Goal: Transaction & Acquisition: Purchase product/service

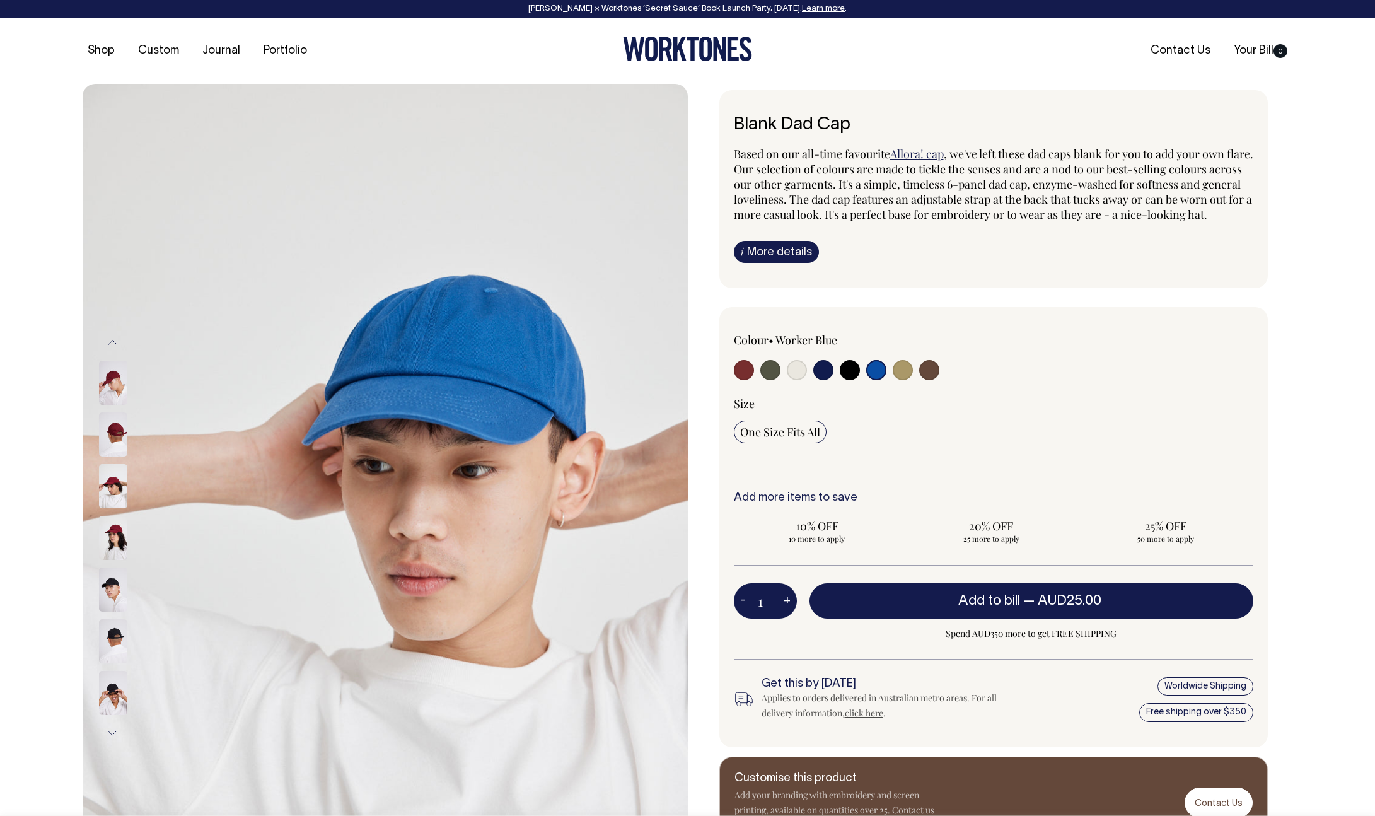
click at [906, 380] on input "radio" at bounding box center [903, 370] width 20 height 20
radio input "true"
select select "Washed Khaki"
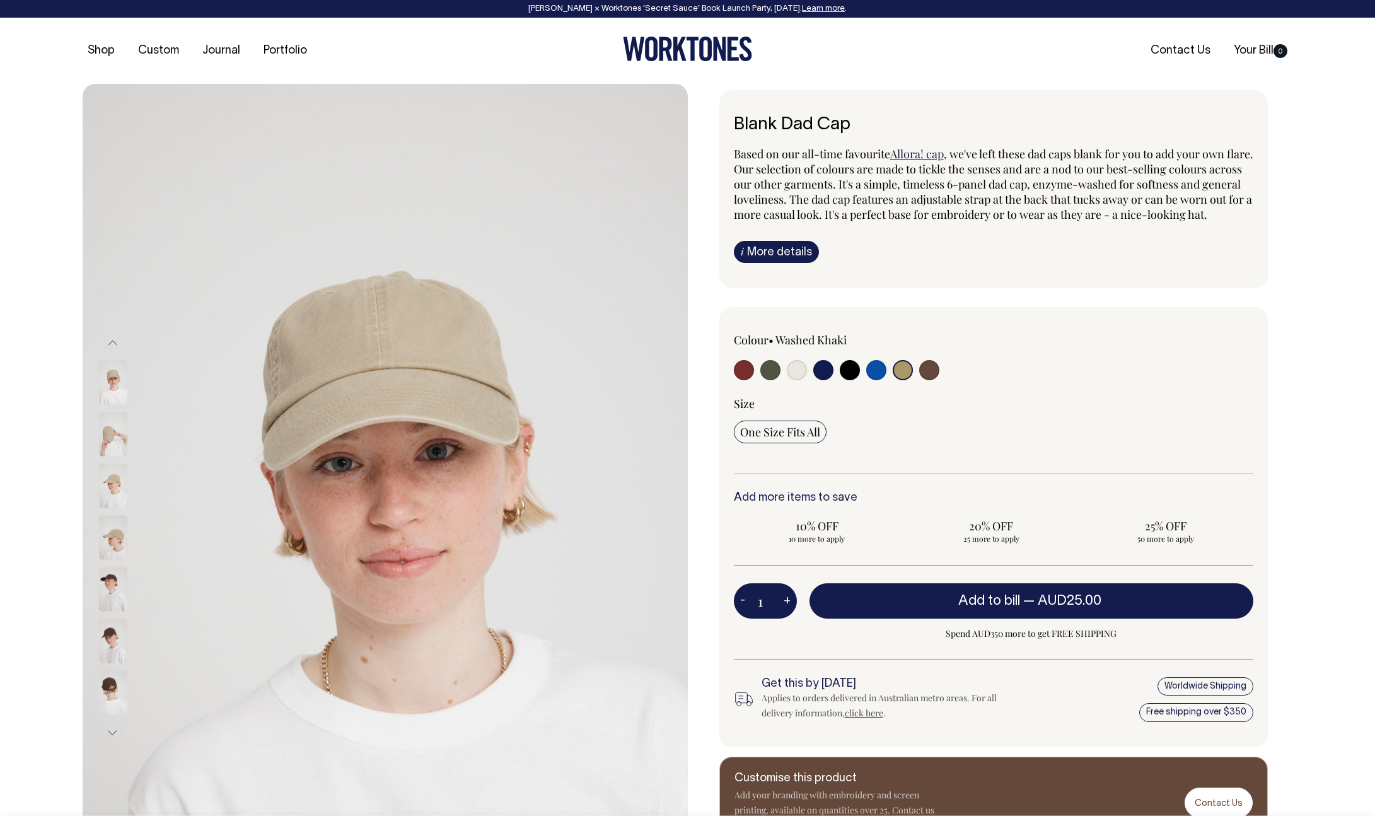
click at [899, 380] on input "radio" at bounding box center [903, 370] width 20 height 20
click at [817, 380] on input "radio" at bounding box center [823, 370] width 20 height 20
radio input "true"
select select "Dark Navy"
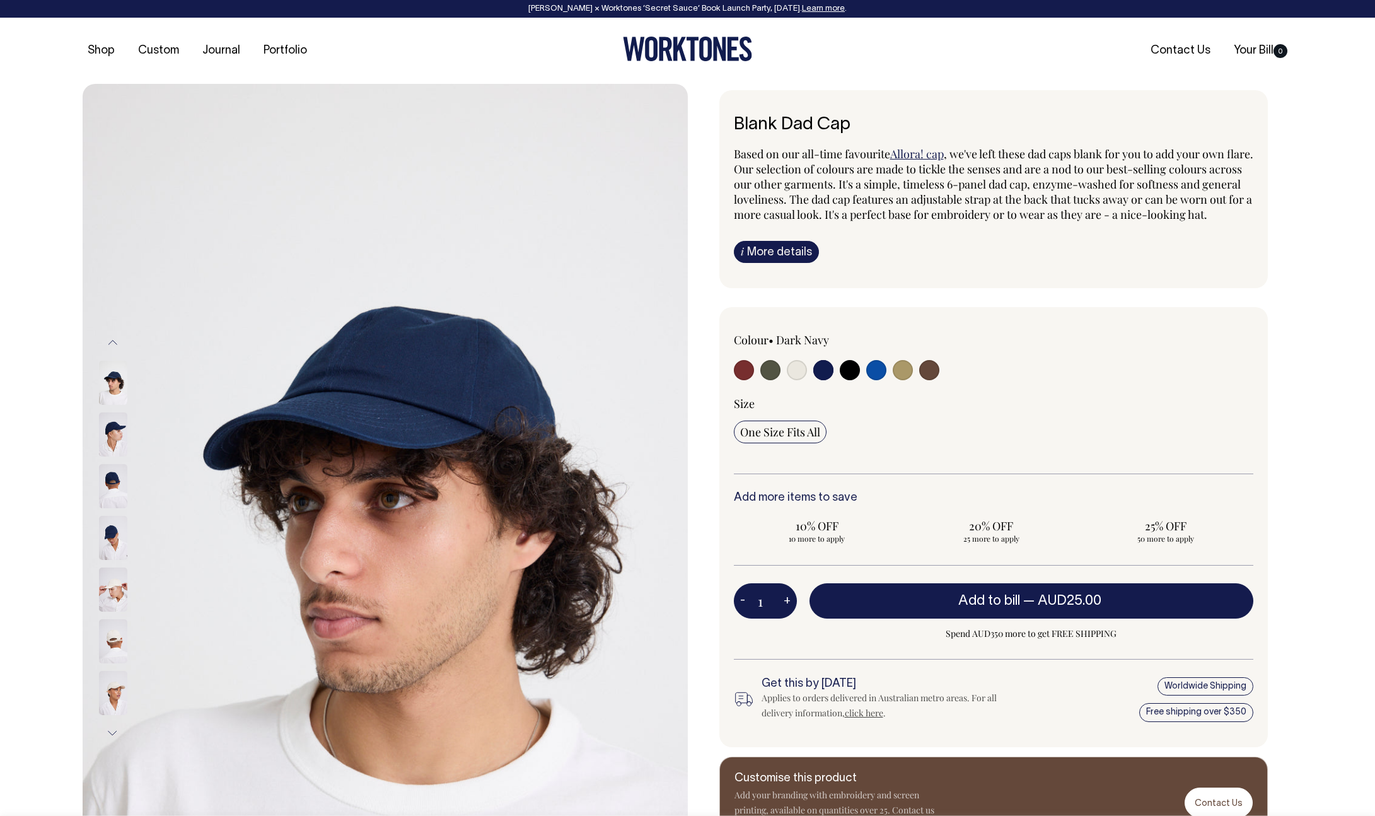
click at [104, 522] on img at bounding box center [113, 538] width 28 height 44
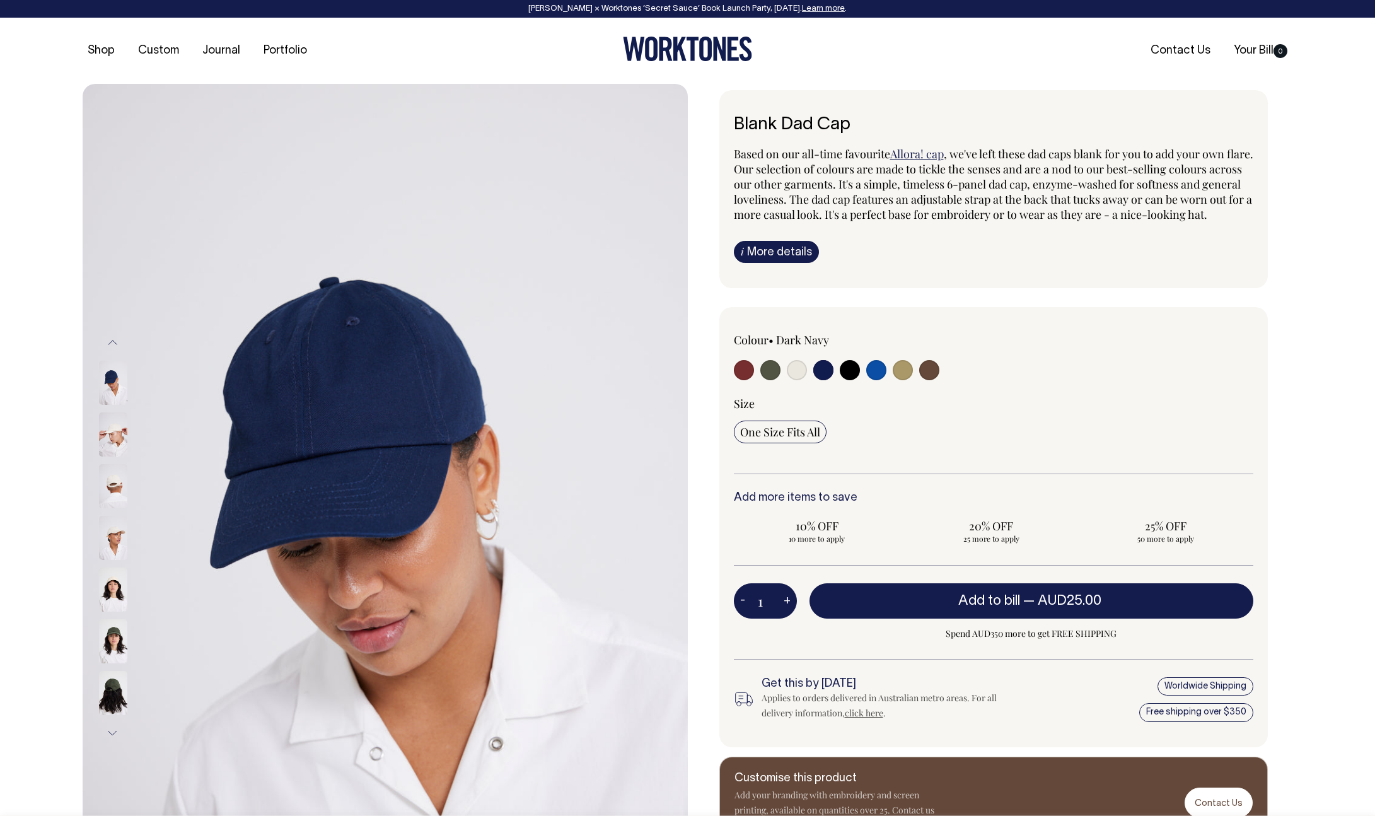
click at [114, 382] on img at bounding box center [113, 383] width 28 height 44
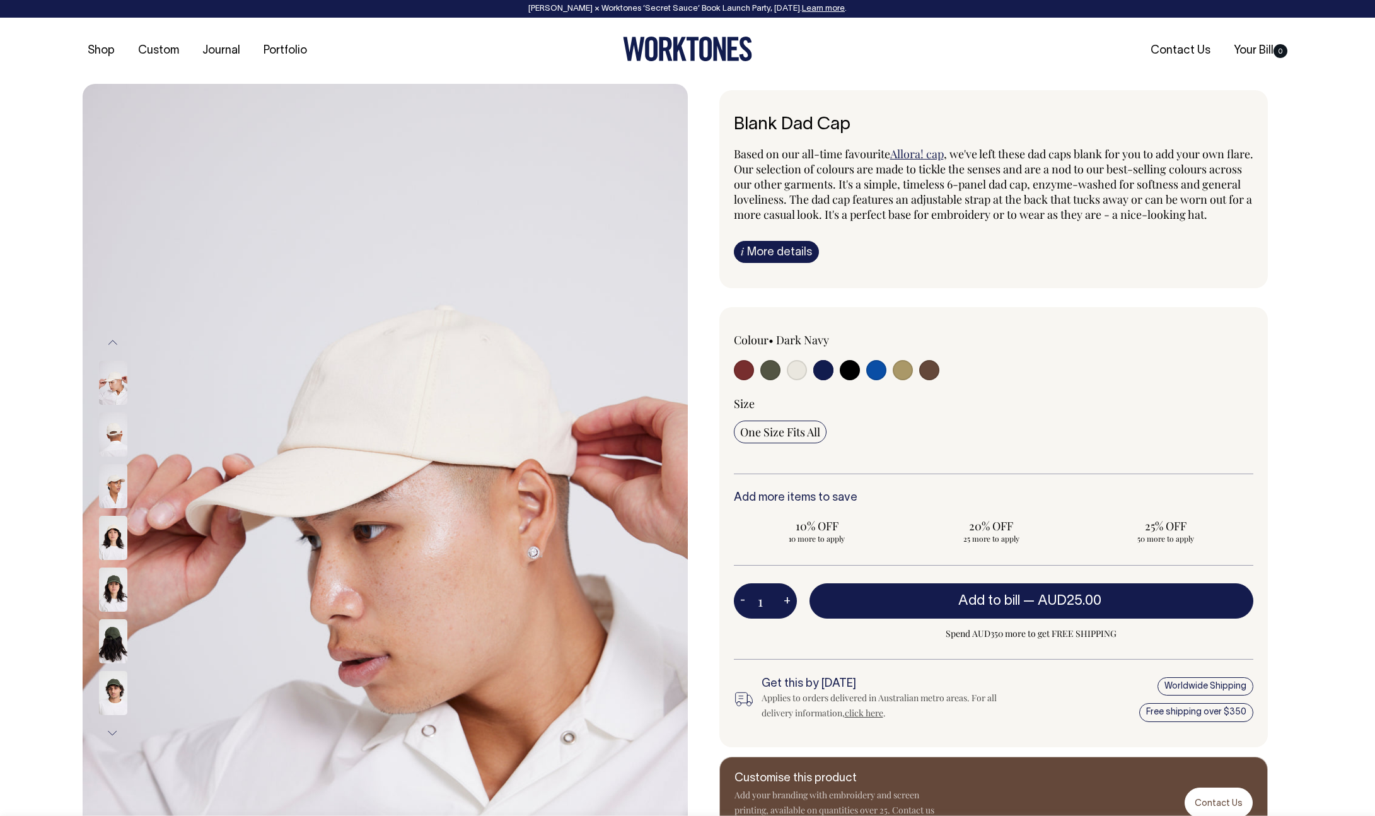
click at [827, 380] on input "radio" at bounding box center [823, 370] width 20 height 20
click at [821, 380] on input "radio" at bounding box center [823, 370] width 20 height 20
click at [822, 380] on input "radio" at bounding box center [823, 370] width 20 height 20
click at [110, 346] on button "Previous" at bounding box center [112, 343] width 19 height 28
click at [112, 342] on button "Previous" at bounding box center [112, 343] width 19 height 28
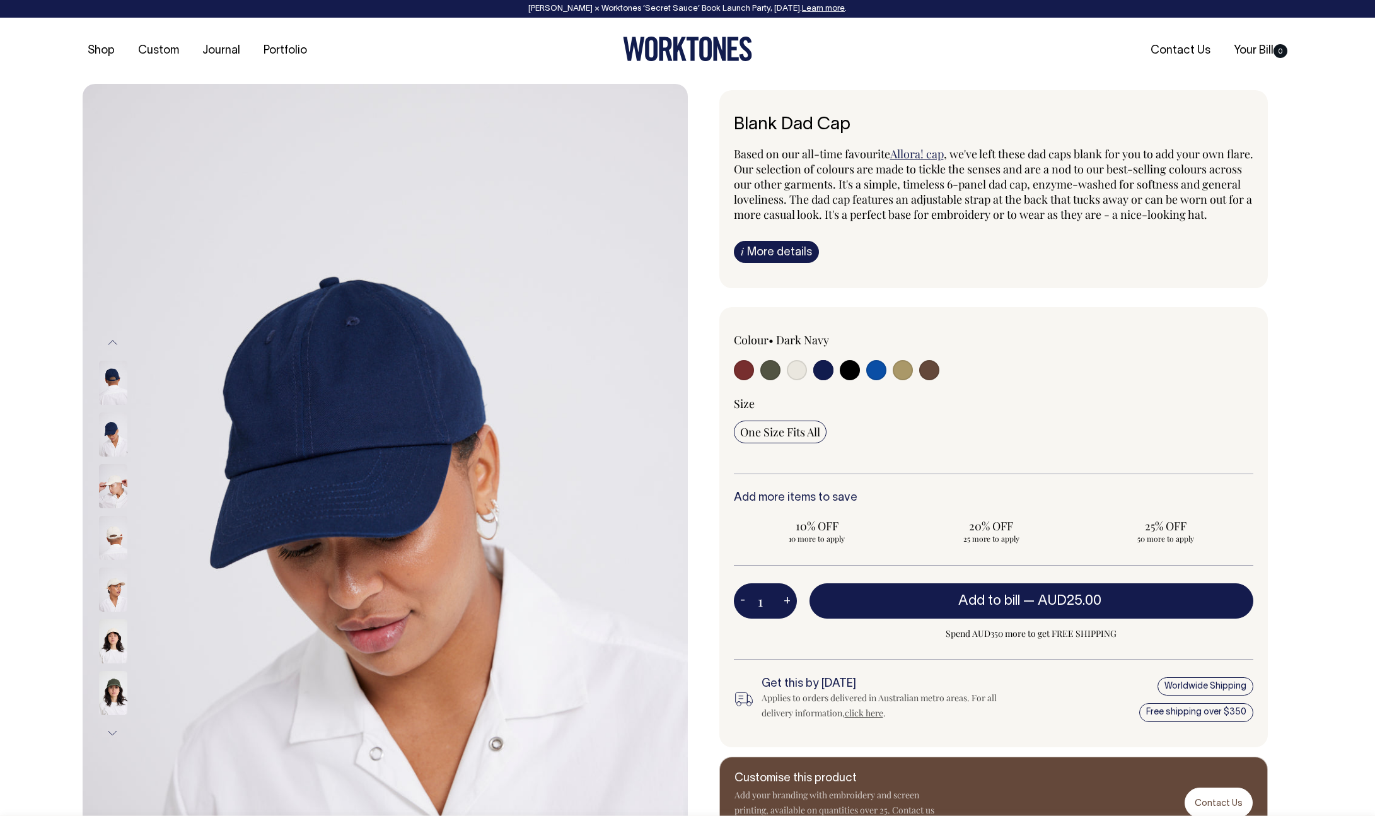
click at [112, 342] on button "Previous" at bounding box center [112, 343] width 19 height 28
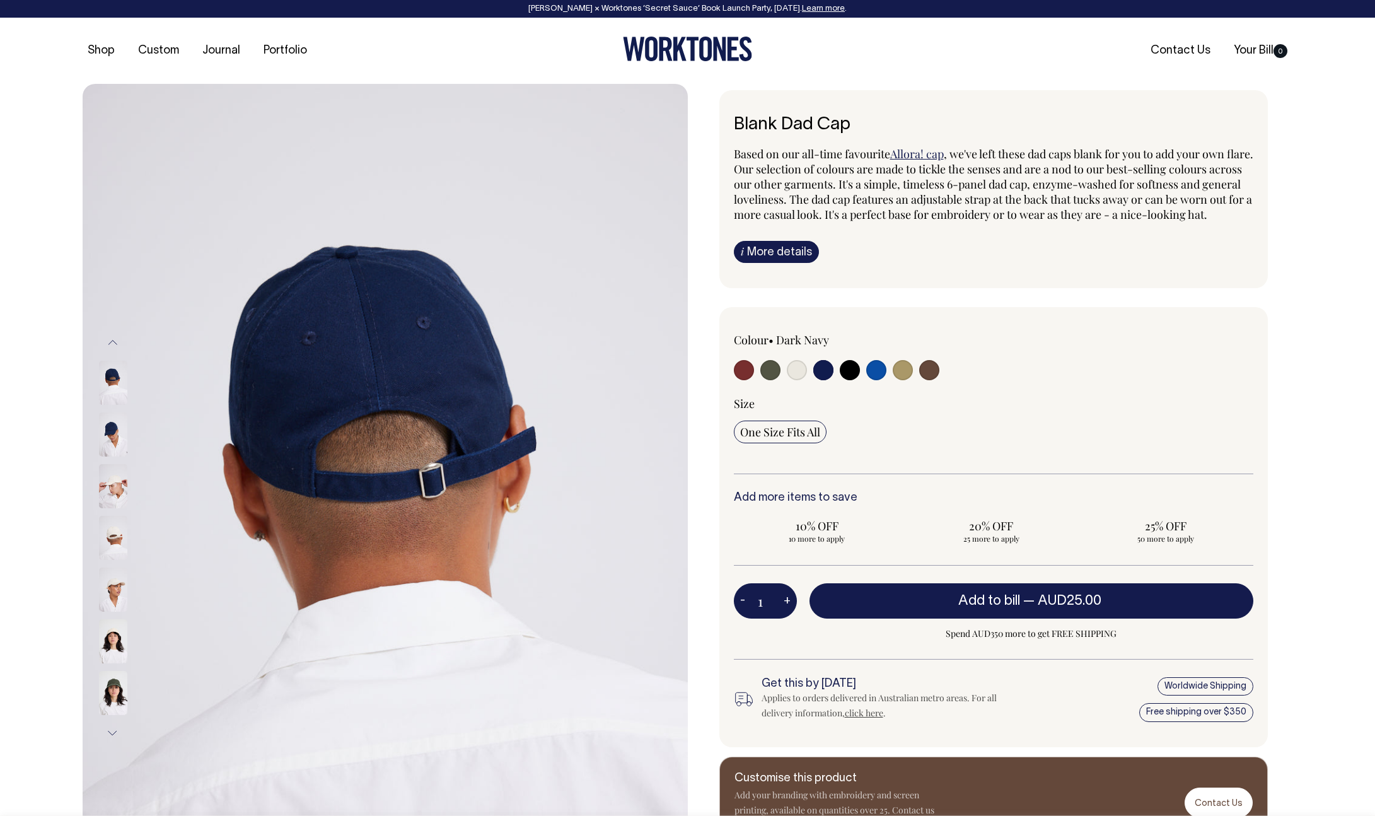
click at [114, 343] on button "Previous" at bounding box center [112, 343] width 19 height 28
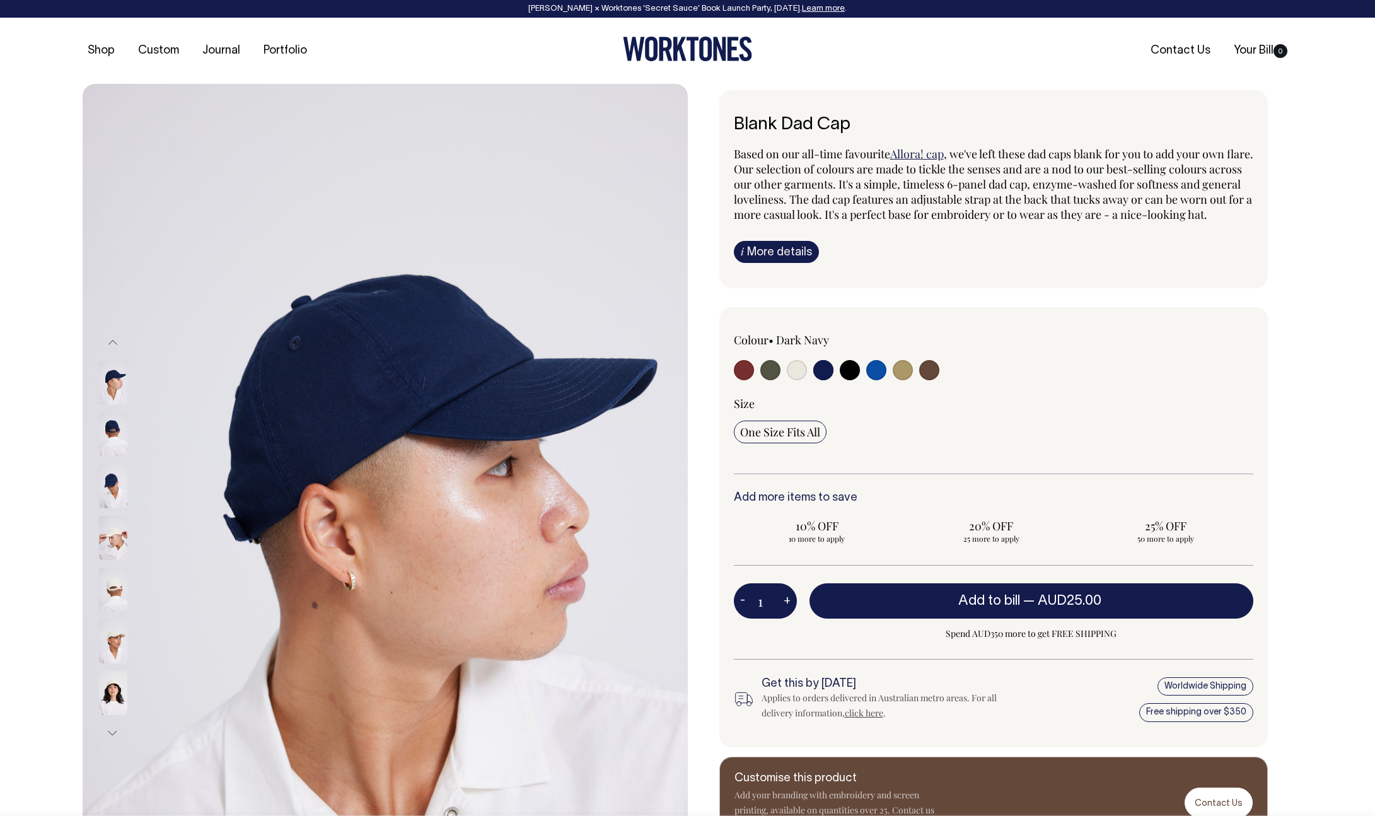
click at [114, 343] on button "Previous" at bounding box center [112, 343] width 19 height 28
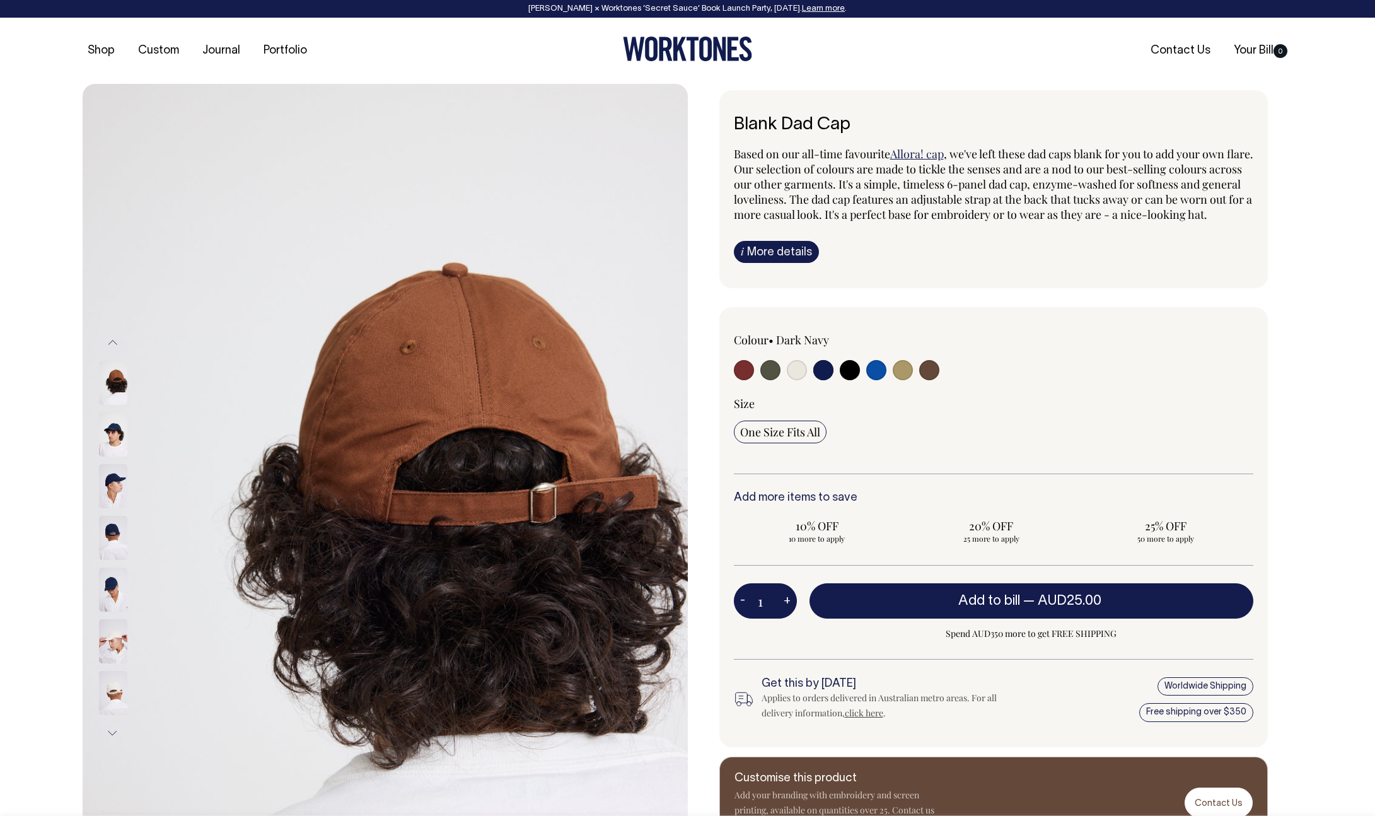
click at [114, 433] on img at bounding box center [113, 434] width 28 height 44
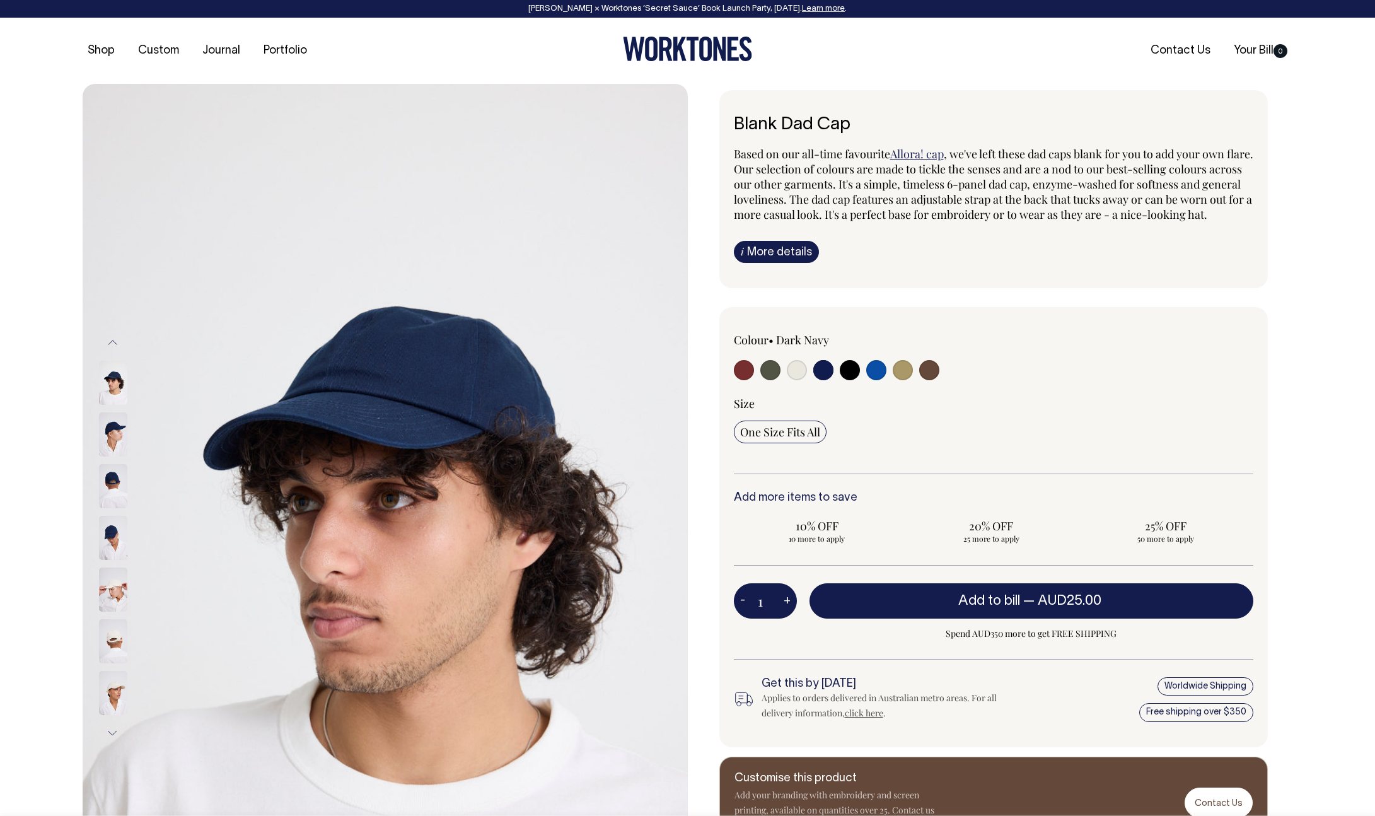
click at [111, 342] on button "Previous" at bounding box center [112, 343] width 19 height 28
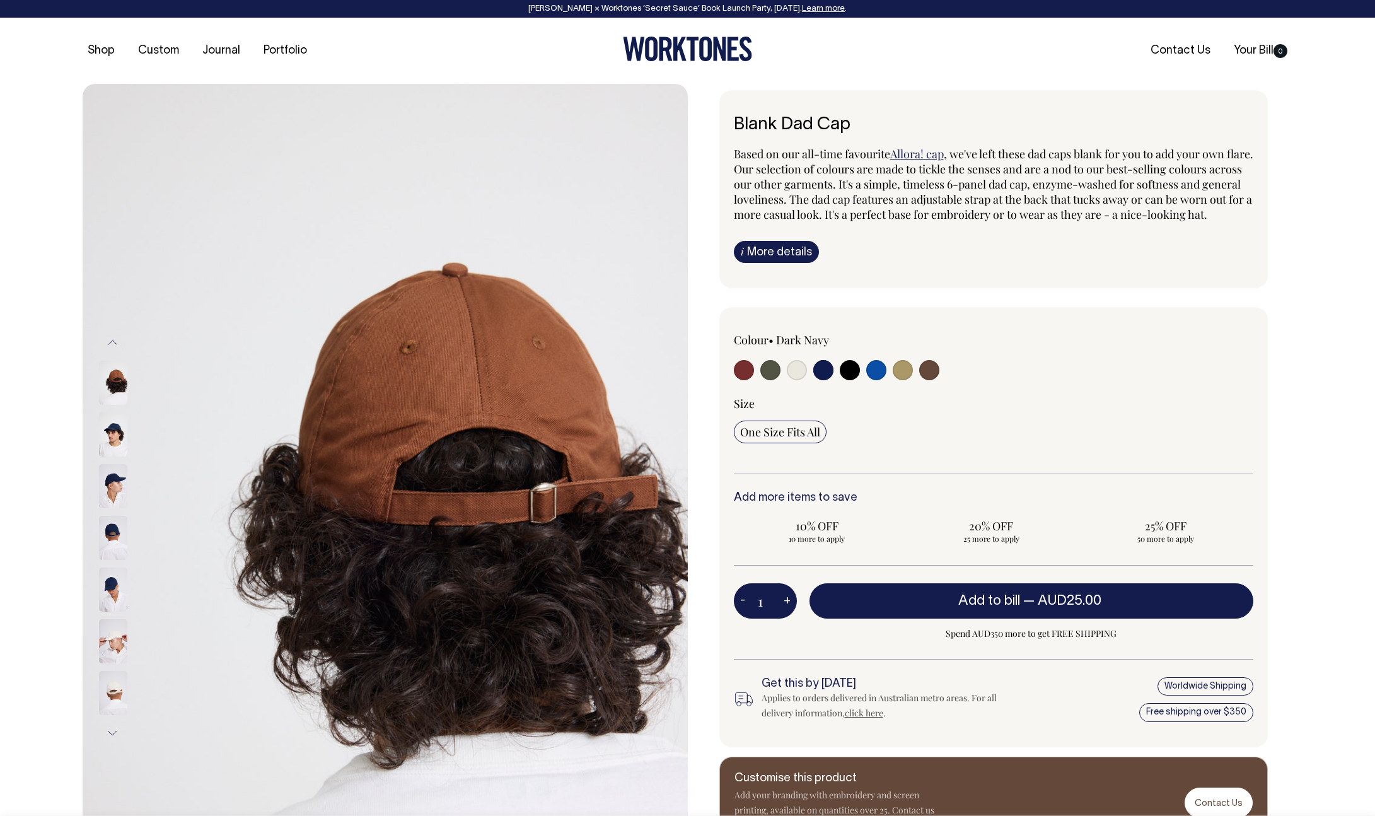
click at [111, 342] on button "Previous" at bounding box center [112, 343] width 19 height 28
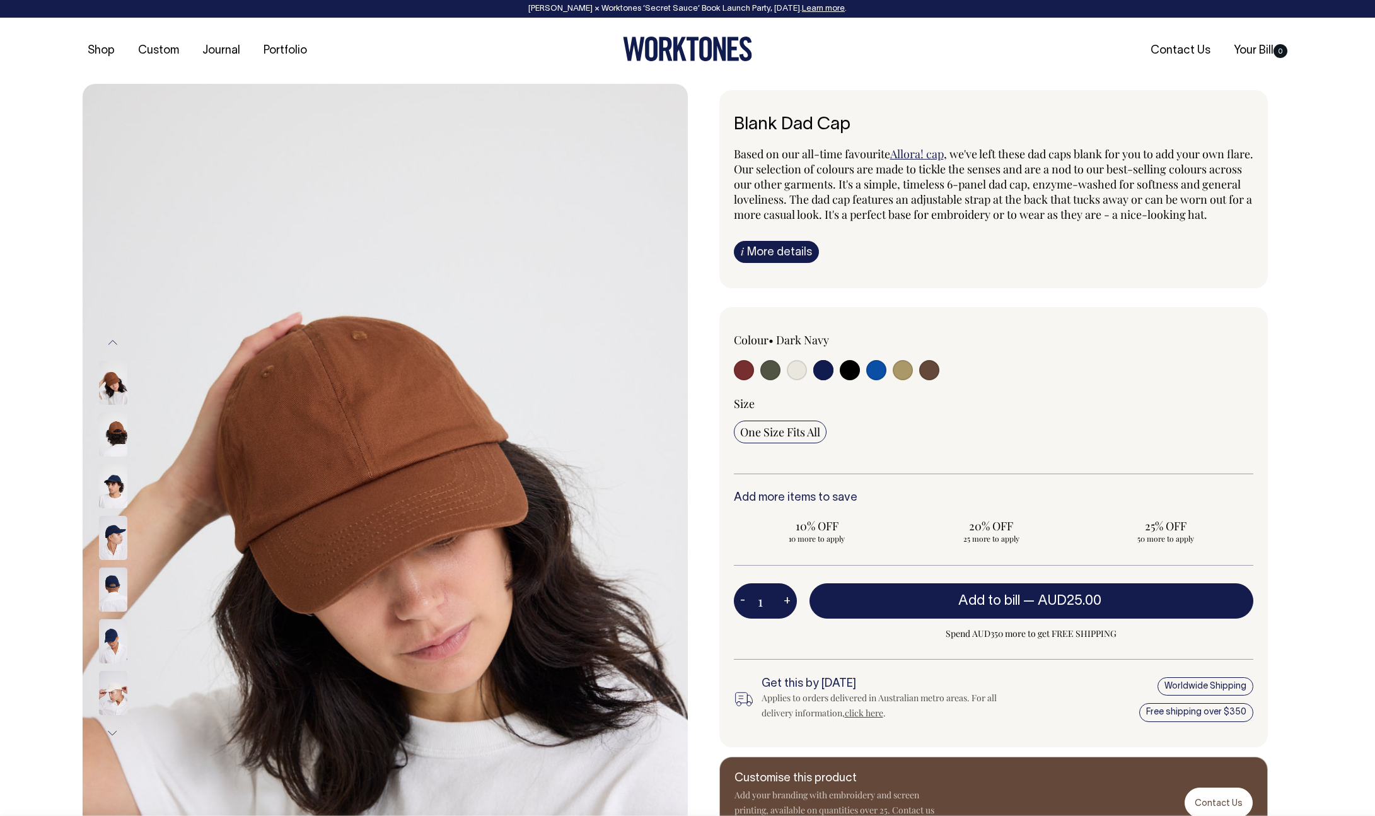
click at [112, 344] on button "Previous" at bounding box center [112, 343] width 19 height 28
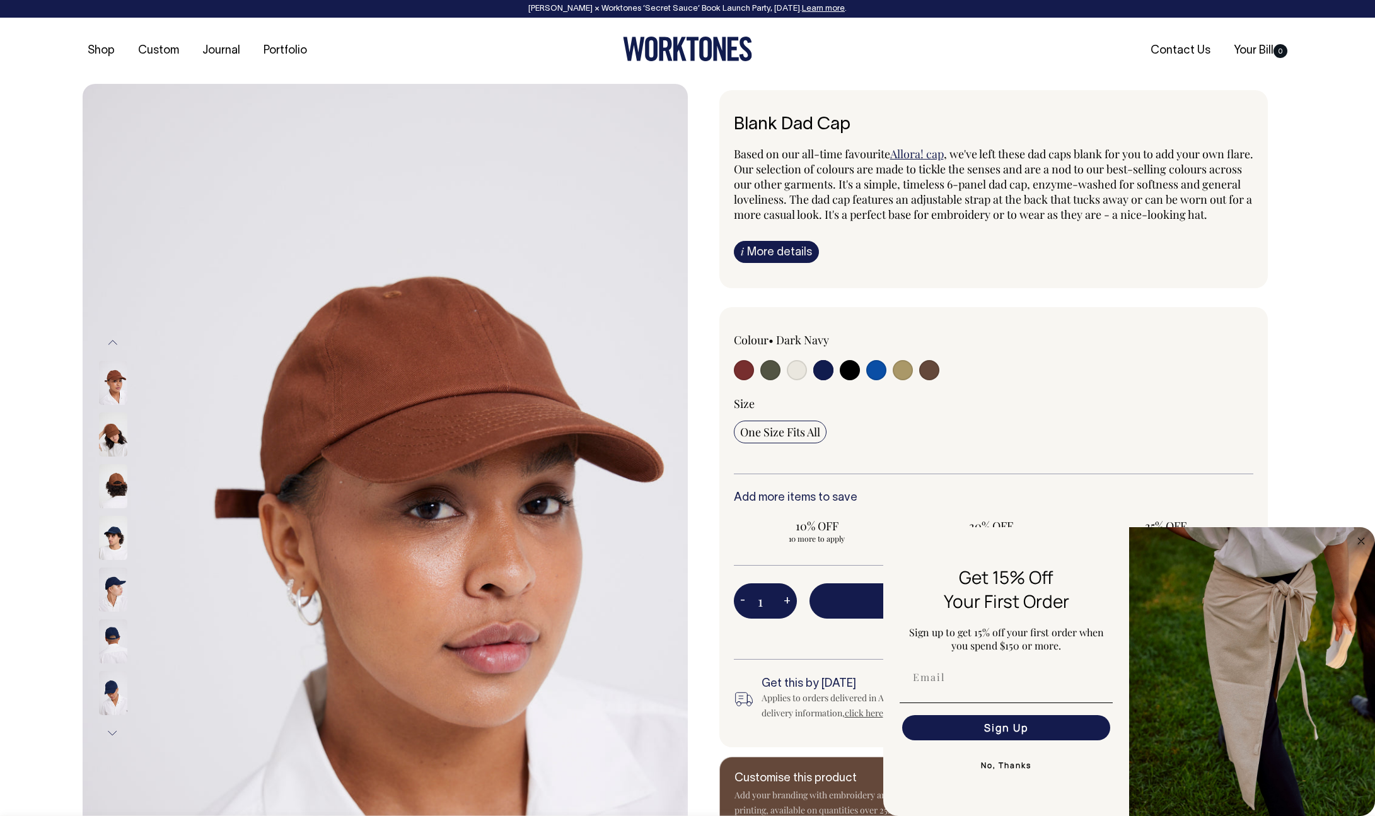
click at [743, 380] on input "radio" at bounding box center [744, 370] width 20 height 20
radio input "true"
select select "Burgundy"
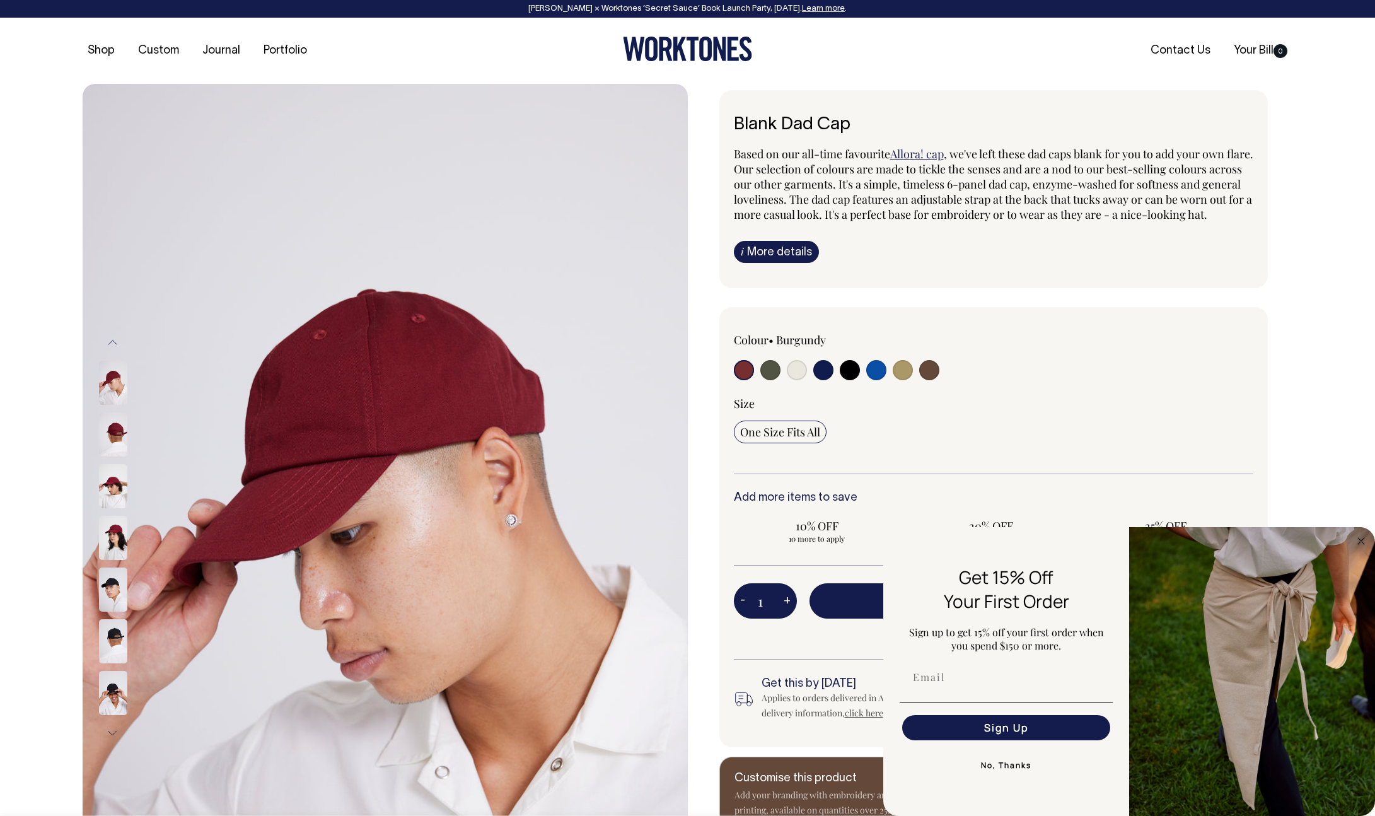
click at [774, 380] on input "radio" at bounding box center [770, 370] width 20 height 20
radio input "true"
select select "Olive"
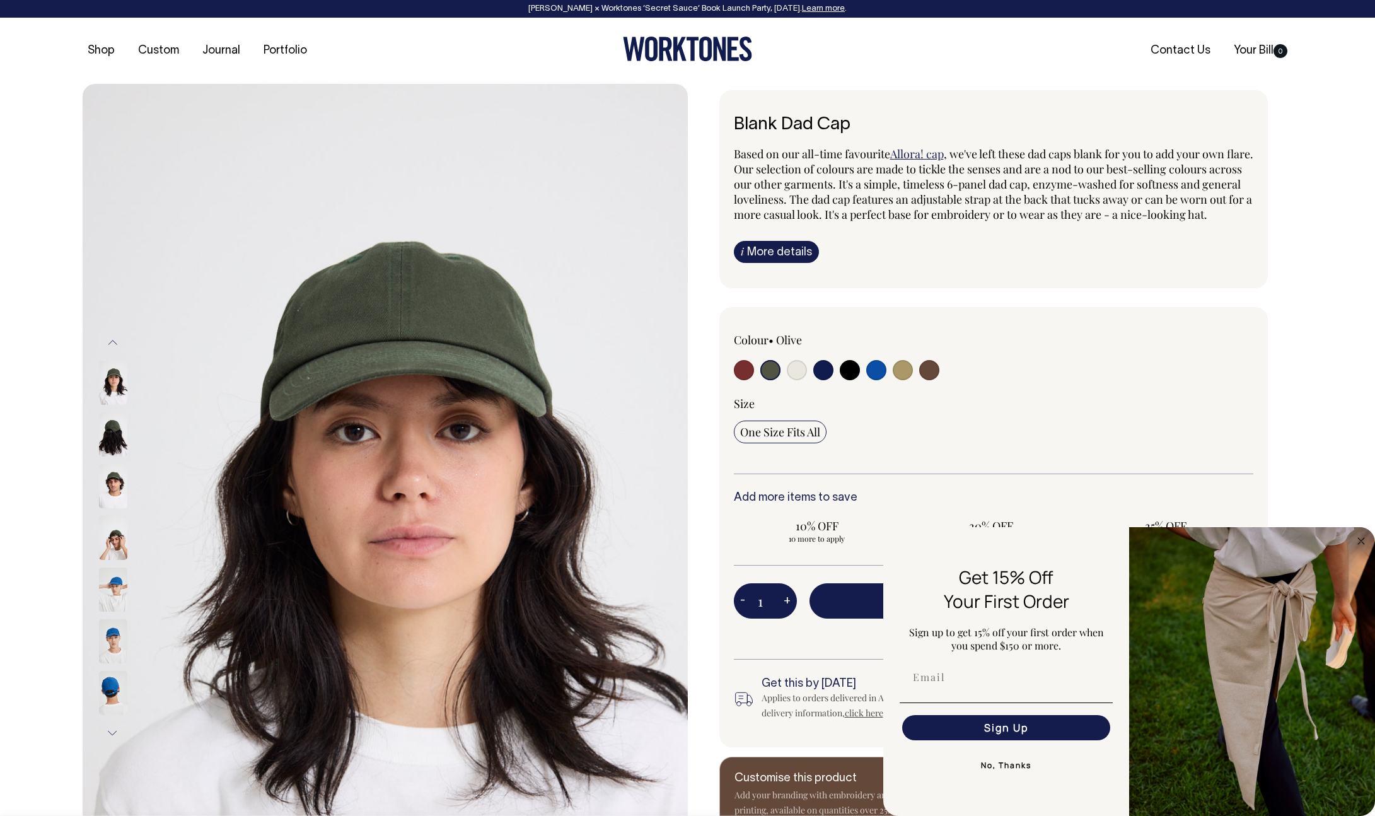
click at [924, 380] on input "radio" at bounding box center [929, 370] width 20 height 20
radio input "true"
select select "Espresso"
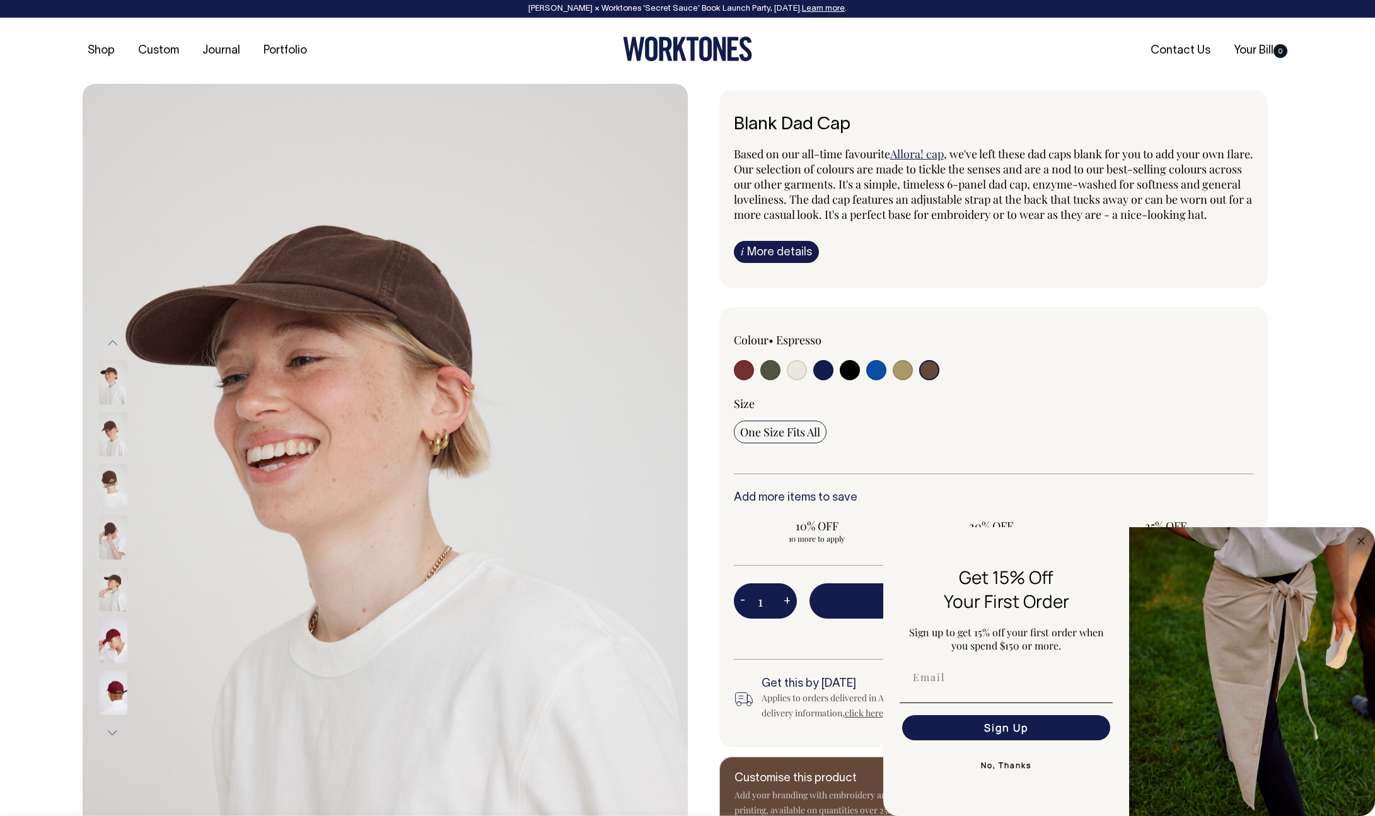
click at [102, 544] on img at bounding box center [113, 538] width 28 height 44
